Goal: Communication & Community: Answer question/provide support

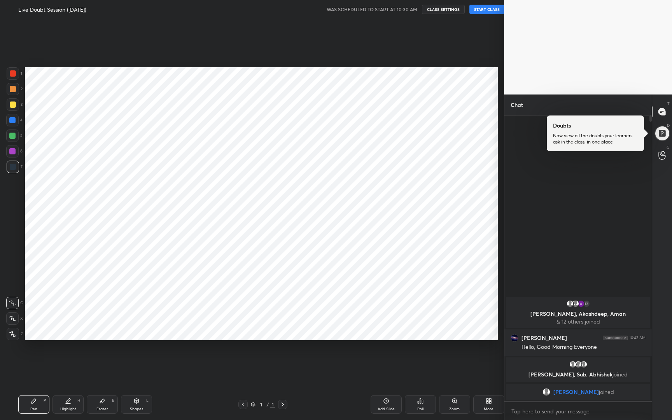
scroll to position [38495, 38392]
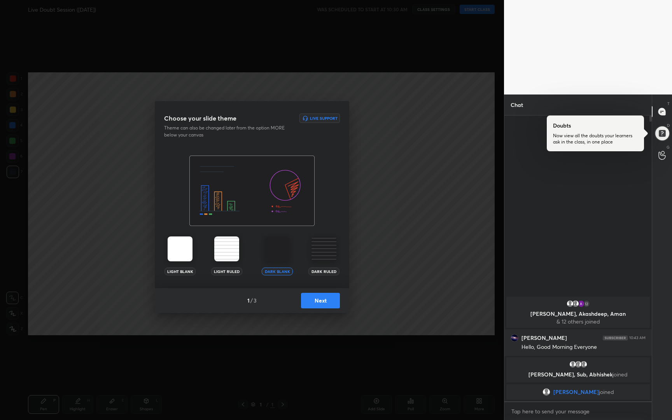
click at [326, 306] on button "Next" at bounding box center [320, 301] width 39 height 16
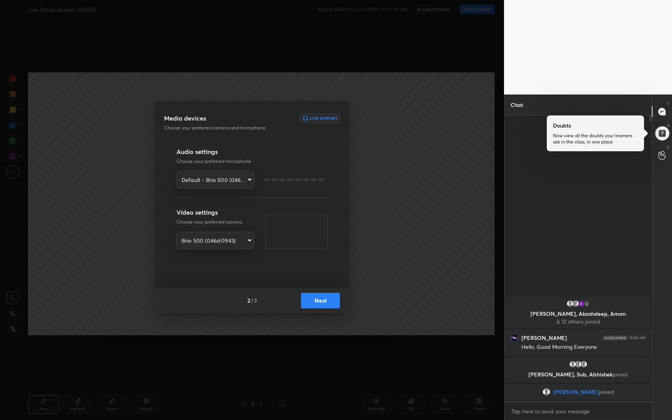
click at [326, 306] on button "Next" at bounding box center [320, 301] width 39 height 16
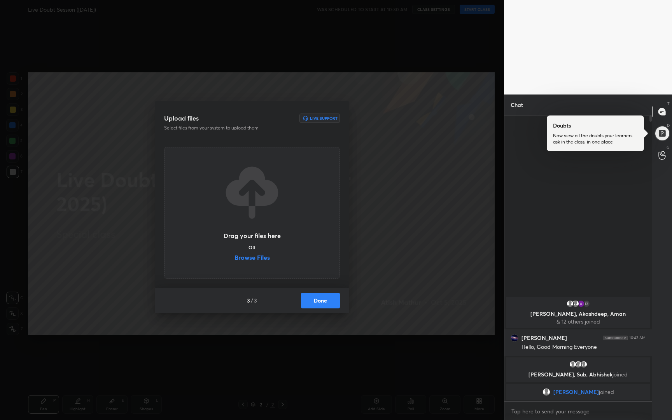
click at [326, 306] on button "Done" at bounding box center [320, 301] width 39 height 16
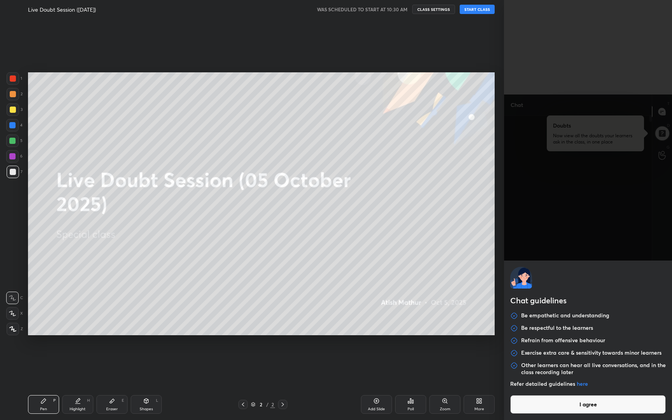
click at [535, 412] on body "1 2 3 4 5 6 7 R O A L C X Z Erase all C X Z Live Doubt Session ([DATE]) WAS SCH…" at bounding box center [336, 210] width 672 height 420
click at [536, 406] on button "I agree" at bounding box center [587, 404] width 155 height 19
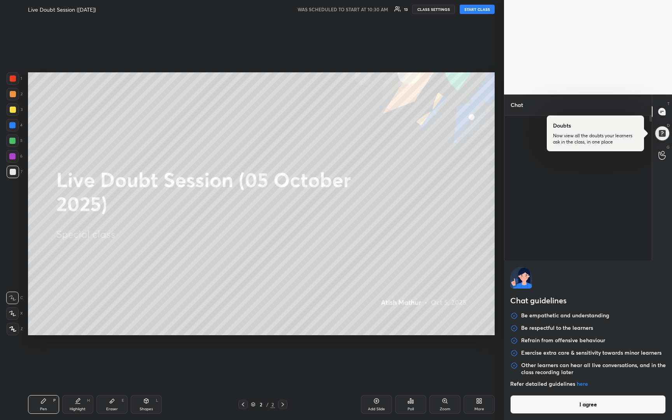
type textarea "x"
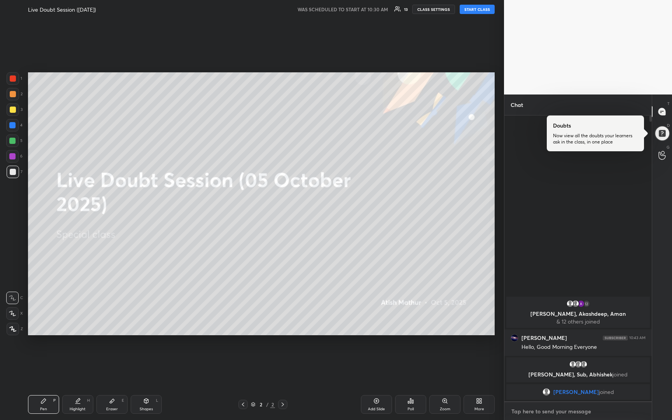
type textarea "G"
type textarea "x"
type textarea "Go"
type textarea "x"
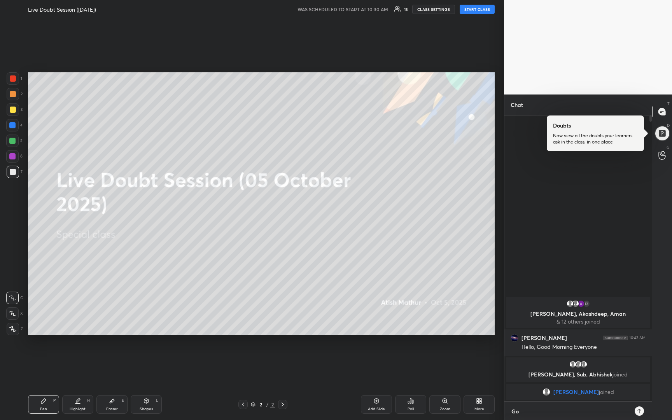
type textarea "Goo"
type textarea "x"
type textarea "Good"
type textarea "x"
type textarea "Good"
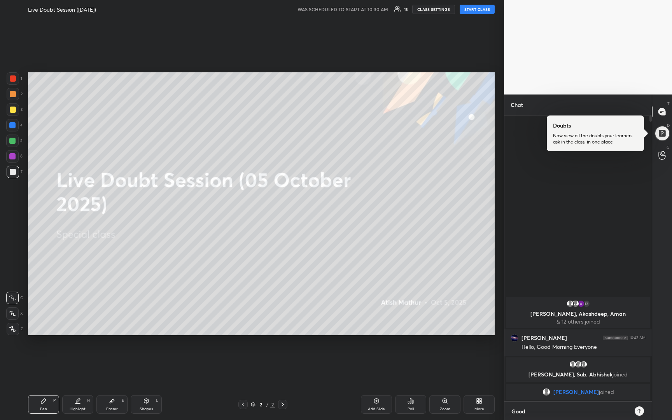
type textarea "x"
type textarea "Good M"
type textarea "x"
type textarea "Good Mo"
type textarea "x"
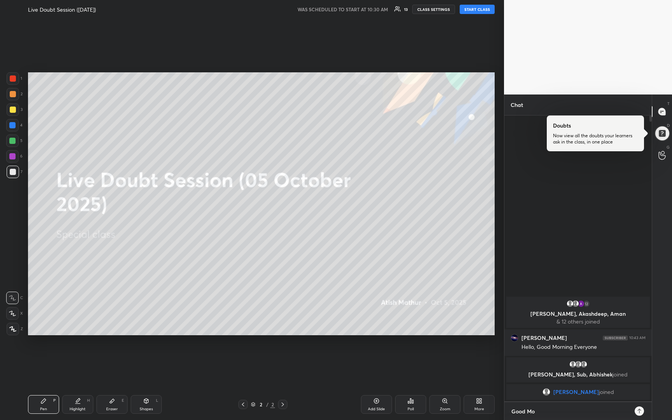
type textarea "Good Mor"
type textarea "x"
type textarea "Good Morn"
type textarea "x"
type textarea "Good Morni"
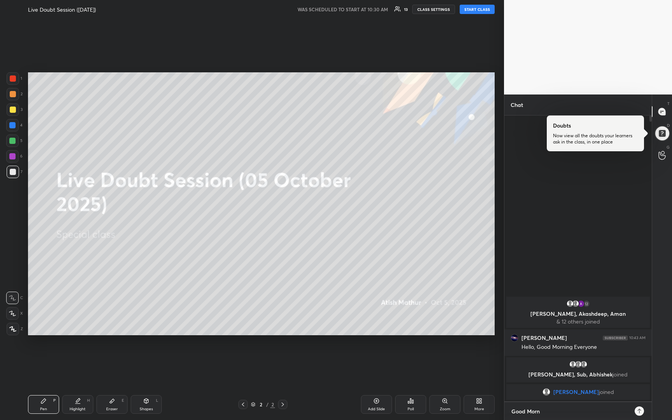
type textarea "x"
type textarea "Good Mornin"
type textarea "x"
type textarea "Good Morning"
type textarea "x"
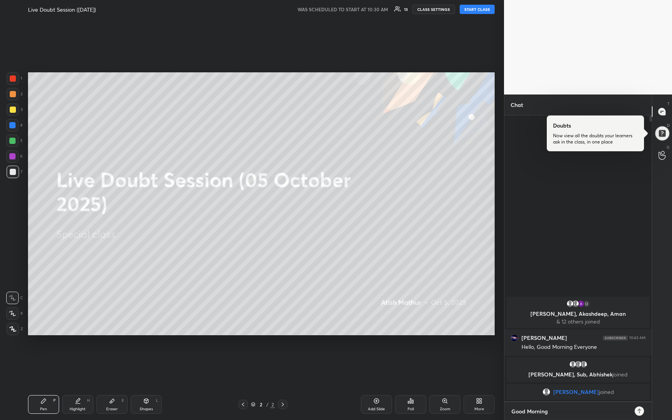
type textarea "Good Morning,"
type textarea "x"
type textarea "Good Morning,"
type textarea "x"
type textarea "Good Morning, s"
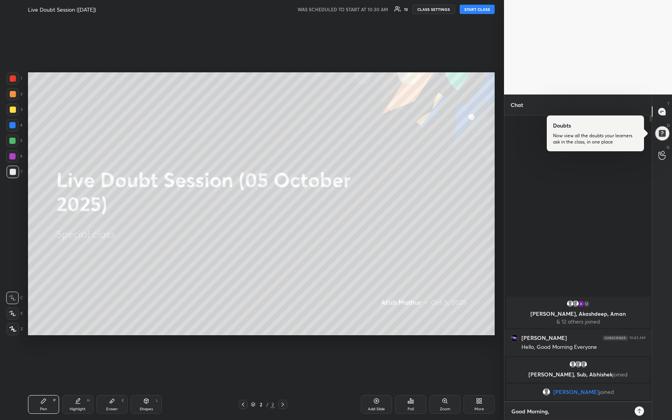
type textarea "x"
type textarea "Good Morning, st"
type textarea "x"
type textarea "Good Morning, sta"
type textarea "x"
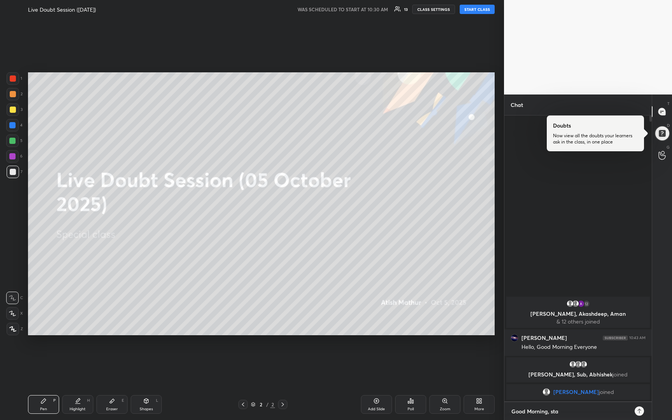
type textarea "Good Morning, star"
type textarea "x"
type textarea "Good Morning, start"
type textarea "x"
type textarea "Good Morning, starti"
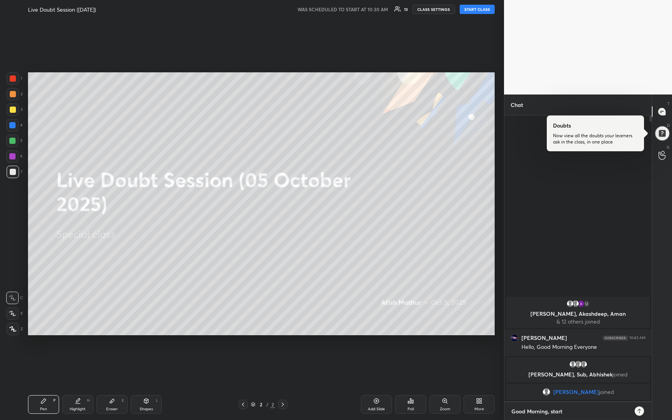
type textarea "x"
type textarea "Good Morning, startin"
type textarea "x"
type textarea "Good Morning, starting"
type textarea "x"
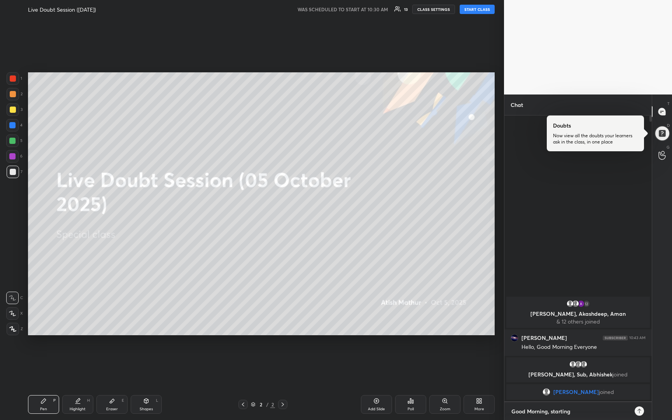
type textarea "Good Morning, starting"
type textarea "x"
type textarea "Good Morning, starting i"
type textarea "x"
type textarea "Good Morning, starting in"
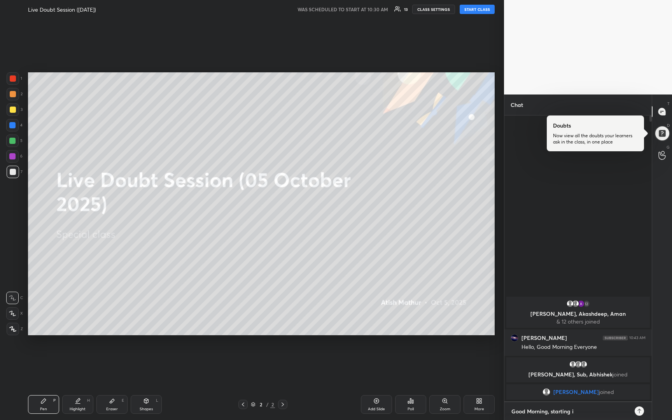
type textarea "x"
type textarea "Good Morning, starting in"
type textarea "x"
type textarea "Good Morning, starting in 5"
type textarea "x"
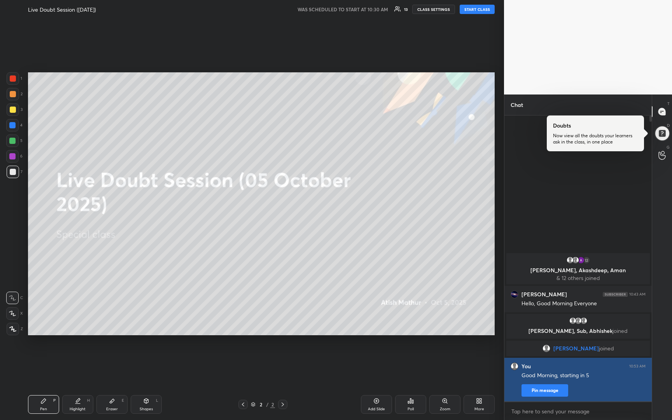
click at [536, 386] on button "Pin message" at bounding box center [544, 390] width 47 height 12
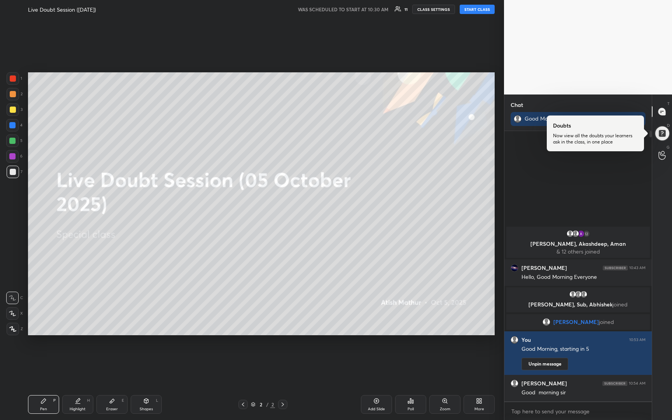
click at [477, 405] on div "More" at bounding box center [478, 404] width 31 height 19
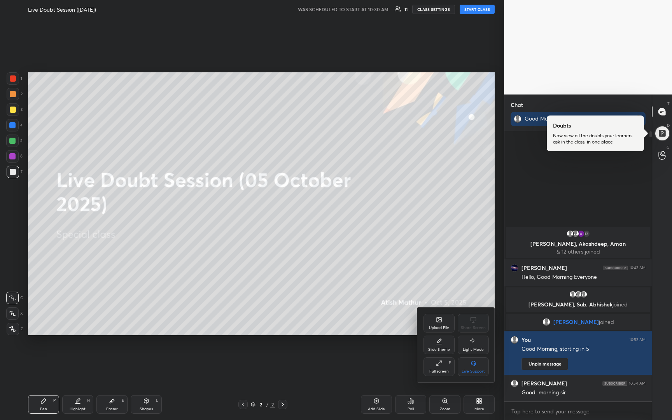
click at [443, 328] on div "Upload File" at bounding box center [439, 328] width 20 height 4
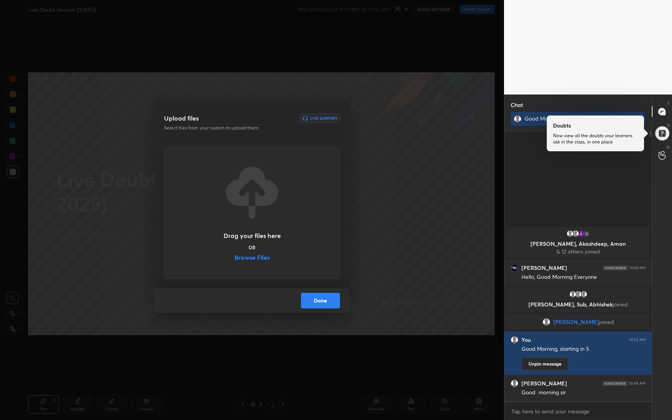
click at [253, 259] on label "Browse Files" at bounding box center [251, 258] width 35 height 8
click at [234, 259] on input "Browse Files" at bounding box center [234, 258] width 0 height 8
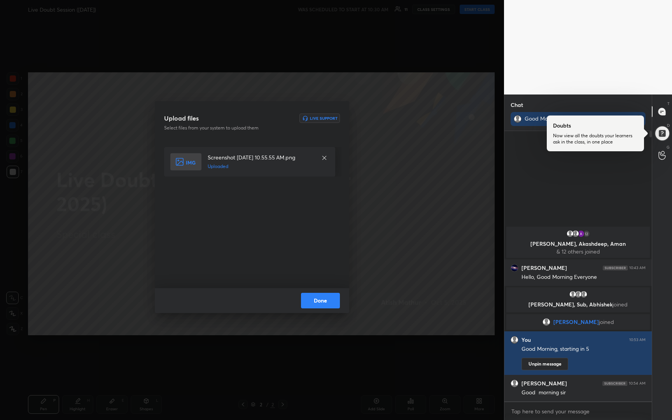
click at [324, 300] on button "Done" at bounding box center [320, 301] width 39 height 16
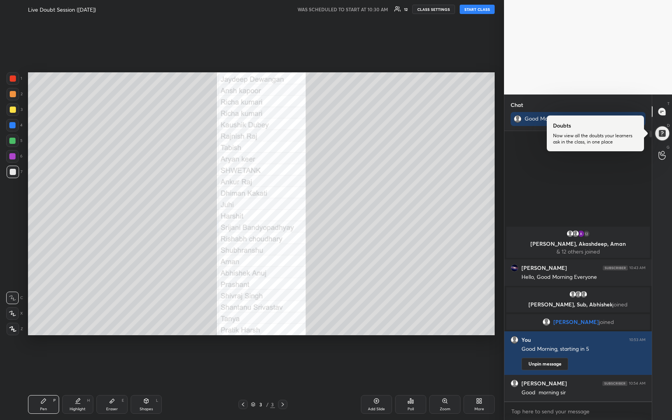
click at [471, 16] on div "Live Doubt Session ([DATE]) WAS SCHEDULED TO START AT 10:30 AM 12 CLASS SETTING…" at bounding box center [261, 9] width 466 height 19
click at [473, 11] on button "START CLASS" at bounding box center [476, 9] width 35 height 9
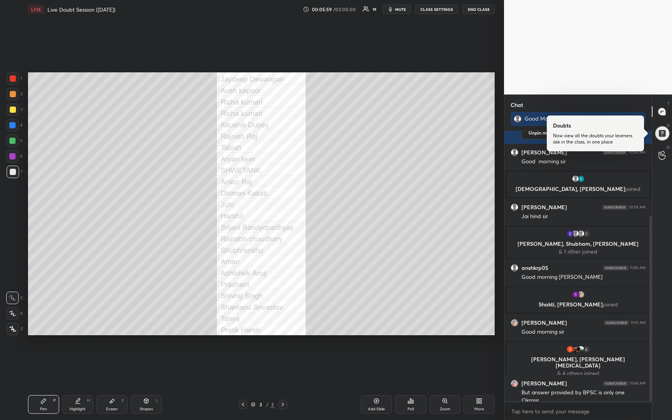
scroll to position [123, 0]
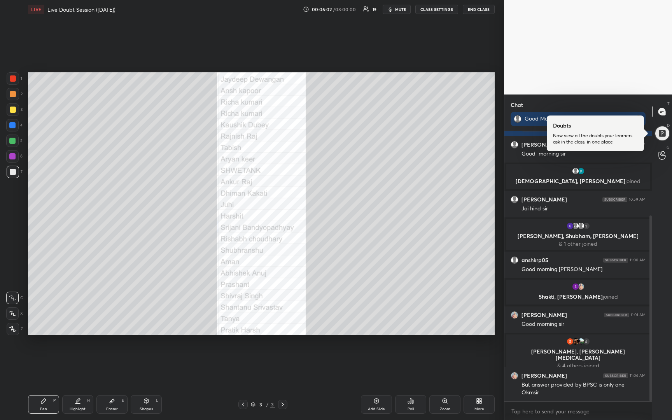
click at [396, 8] on span "mute" at bounding box center [400, 9] width 11 height 5
click at [396, 9] on span "unmute" at bounding box center [399, 9] width 17 height 5
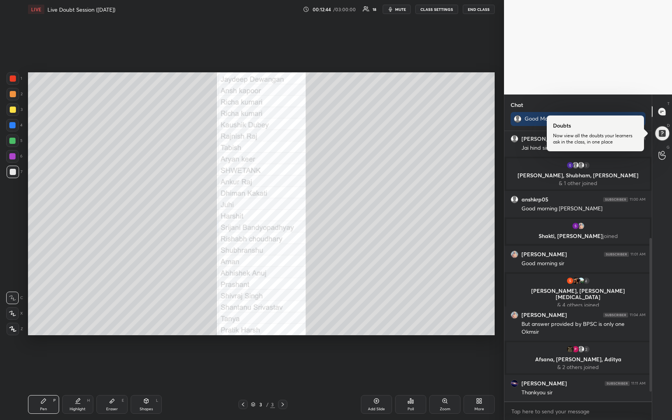
scroll to position [205, 0]
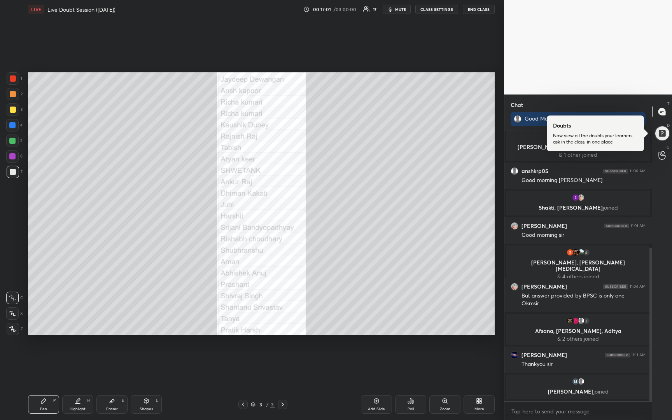
click at [400, 9] on span "mute" at bounding box center [400, 9] width 11 height 5
click at [401, 8] on span "unmute" at bounding box center [399, 9] width 17 height 5
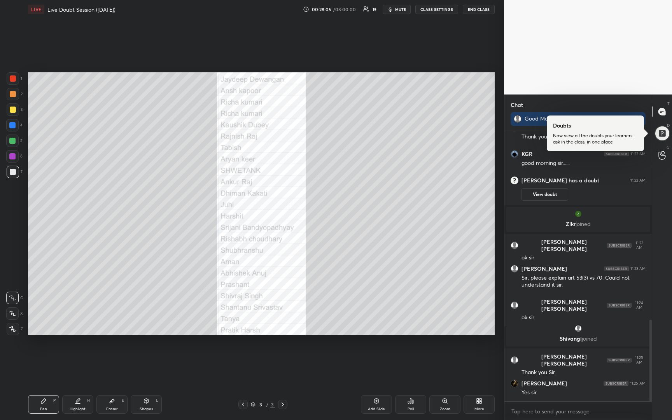
scroll to position [651, 0]
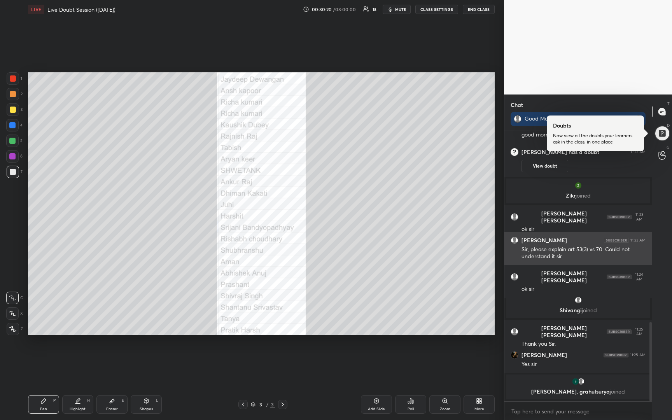
click at [555, 256] on div "Sir, please explain art 53(3) vs 70. Could not understand it sir." at bounding box center [583, 253] width 124 height 15
drag, startPoint x: 531, startPoint y: 251, endPoint x: 579, endPoint y: 258, distance: 49.6
click at [579, 258] on div "Sir, please explain art 53(3) vs 70. Could not understand it sir." at bounding box center [583, 253] width 124 height 15
copy div "please explain art 53(3) vs 70. Could not understand it sir."
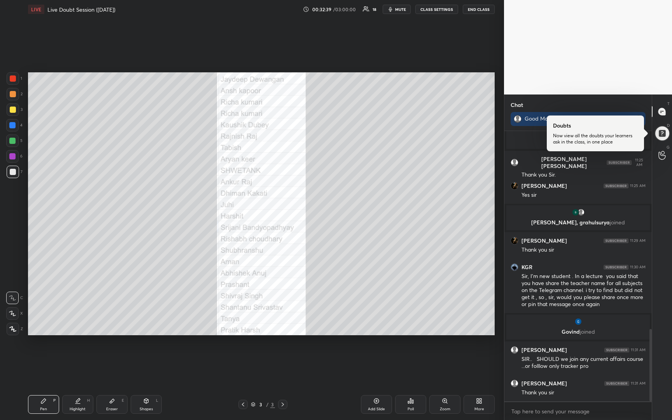
scroll to position [764, 0]
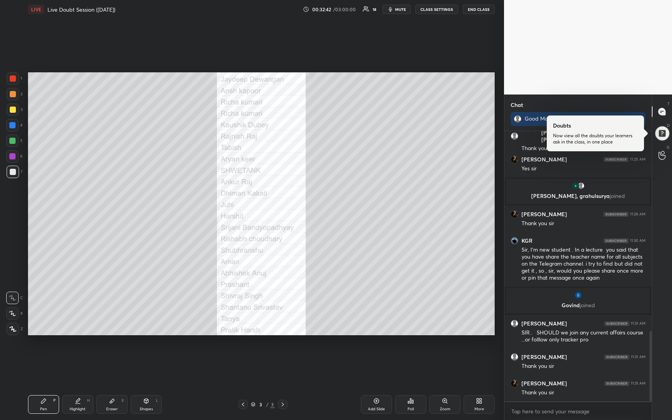
click at [482, 12] on button "END CLASS" at bounding box center [478, 9] width 32 height 9
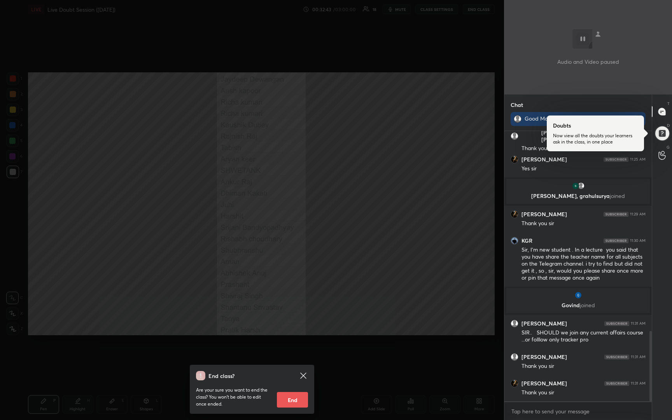
click at [292, 404] on button "End" at bounding box center [292, 400] width 31 height 16
type textarea "x"
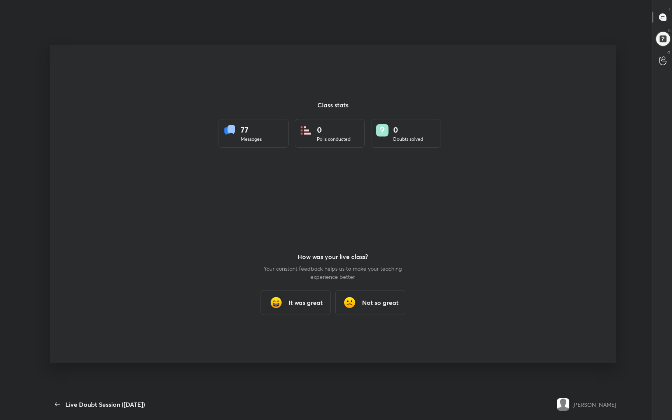
scroll to position [0, 0]
